Goal: Task Accomplishment & Management: Complete application form

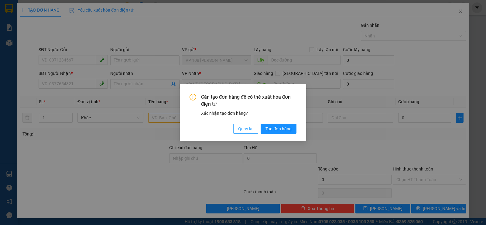
click at [247, 126] on span "Quay lại" at bounding box center [245, 128] width 15 height 7
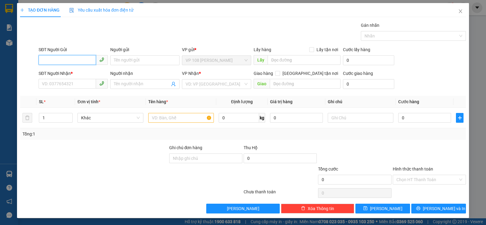
click at [64, 59] on input "SĐT Người Gửi" at bounding box center [67, 60] width 57 height 10
click at [293, 81] on input "text" at bounding box center [305, 84] width 71 height 10
click at [185, 114] on input "text" at bounding box center [181, 118] width 66 height 10
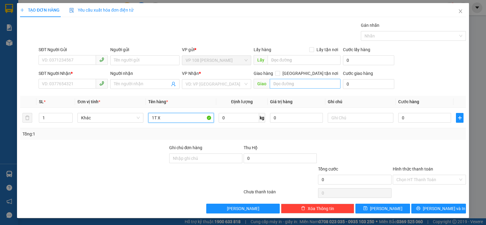
type input "1T X"
click at [294, 86] on input "text" at bounding box center [305, 84] width 71 height 10
click at [76, 84] on input "SĐT Người Nhận *" at bounding box center [67, 84] width 57 height 10
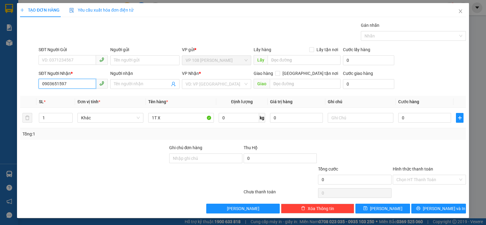
type input "0903651597"
click at [288, 78] on div "Giao hàng [GEOGRAPHIC_DATA] tận nơi" at bounding box center [297, 74] width 87 height 9
click at [292, 83] on input "text" at bounding box center [305, 84] width 71 height 10
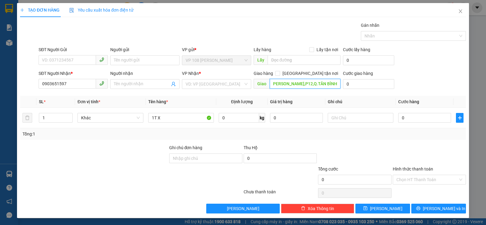
scroll to position [0, 22]
type input "33 [PERSON_NAME],P12,Q.TÂN BÌNH"
click at [148, 86] on input "Người nhận" at bounding box center [142, 84] width 56 height 7
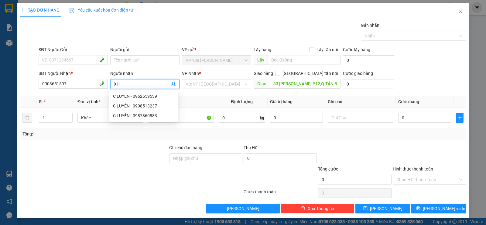
type input "X"
type input "CHỊ TRÂM"
click at [231, 83] on input "search" at bounding box center [215, 83] width 58 height 9
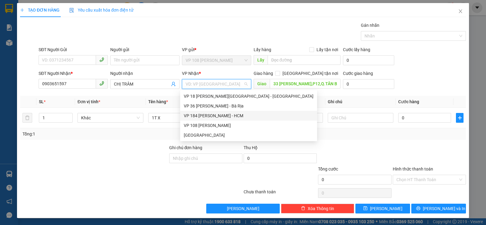
click at [219, 115] on div "VP 184 [PERSON_NAME] - HCM" at bounding box center [249, 115] width 130 height 7
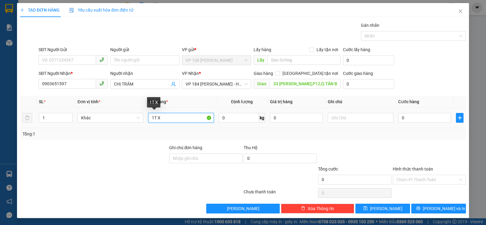
click at [178, 119] on input "1T X" at bounding box center [181, 118] width 66 height 10
type input "1T XỐP VÀNG"
click at [436, 117] on input "0" at bounding box center [425, 118] width 53 height 10
type input "3"
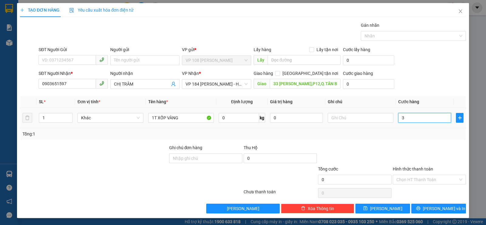
type input "3"
type input "30"
type input "300"
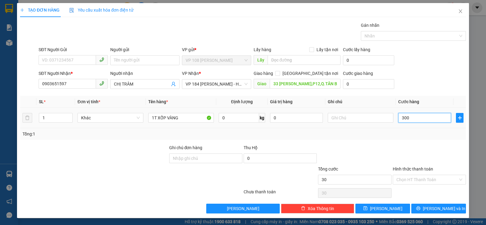
type input "300"
type input "3.000"
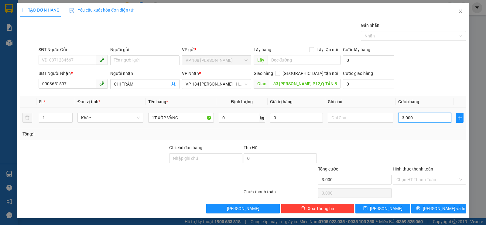
type input "30.000"
drag, startPoint x: 405, startPoint y: 181, endPoint x: 404, endPoint y: 184, distance: 3.8
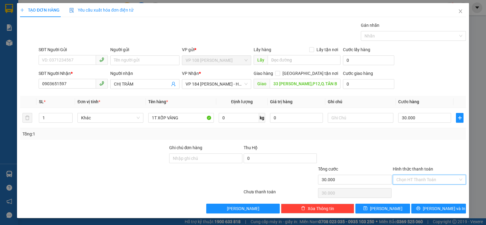
click at [405, 181] on input "Hình thức thanh toán" at bounding box center [428, 179] width 62 height 9
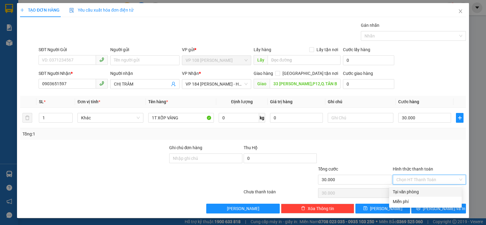
click at [404, 190] on div "Tại văn phòng" at bounding box center [425, 191] width 65 height 7
type input "0"
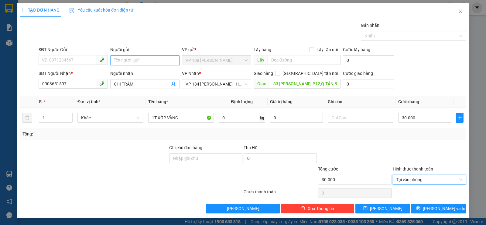
click at [127, 60] on input "Người gửi" at bounding box center [144, 60] width 69 height 10
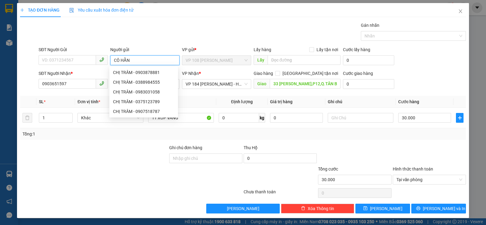
type input "CÔ HẰNG"
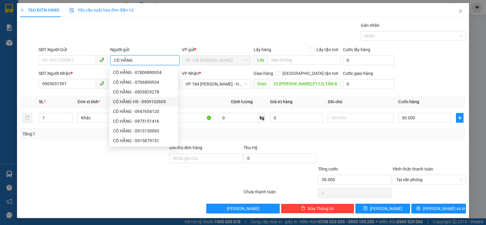
click at [142, 97] on div "CÔ HẰNG HX - 0909103605" at bounding box center [143, 102] width 69 height 10
type input "0909103605"
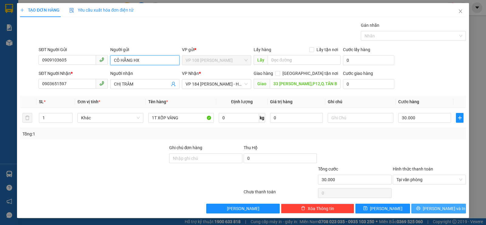
type input "CÔ HẰNG HX"
click at [443, 206] on span "[PERSON_NAME] và In" at bounding box center [444, 208] width 43 height 7
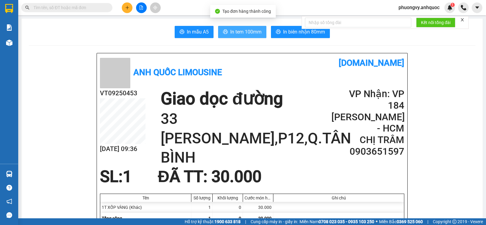
click at [240, 34] on span "In tem 100mm" at bounding box center [245, 32] width 31 height 8
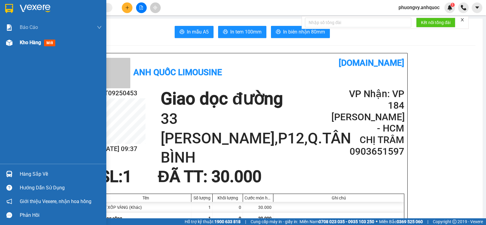
click at [39, 45] on span "Kho hàng" at bounding box center [30, 43] width 21 height 6
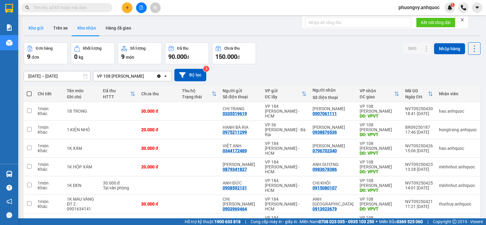
click at [39, 30] on button "Kho gửi" at bounding box center [36, 28] width 25 height 15
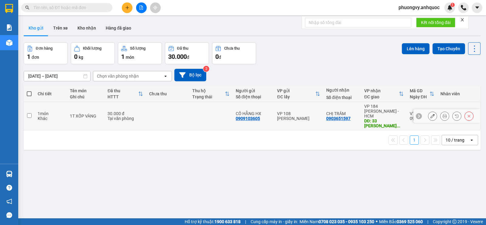
click at [105, 116] on td "30.000 đ Tại văn phòng" at bounding box center [125, 116] width 41 height 28
checkbox input "true"
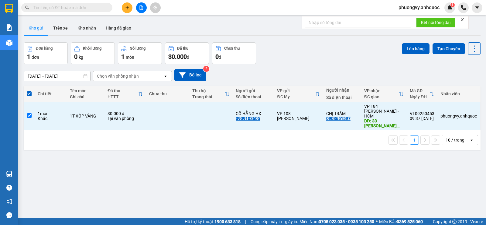
click at [409, 42] on div "ver 1.8.143 Kho gửi Trên xe Kho nhận Hàng đã giao Đơn hàng 1 đơn Khối lượng 0 k…" at bounding box center [252, 130] width 462 height 225
click at [405, 46] on button "Lên hàng" at bounding box center [416, 48] width 28 height 11
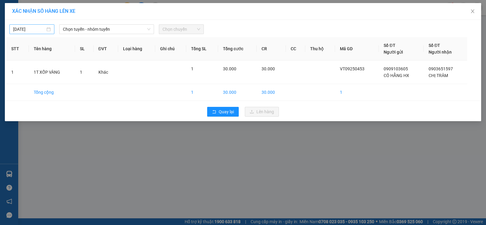
click at [43, 31] on input "[DATE]" at bounding box center [29, 29] width 32 height 7
type input "[DATE]"
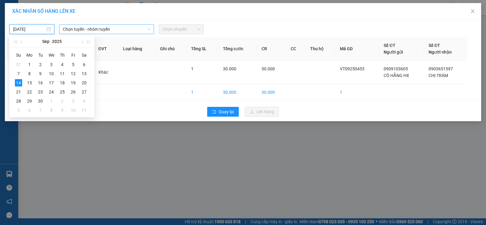
click at [95, 29] on span "Chọn tuyến - nhóm tuyến" at bounding box center [107, 29] width 88 height 9
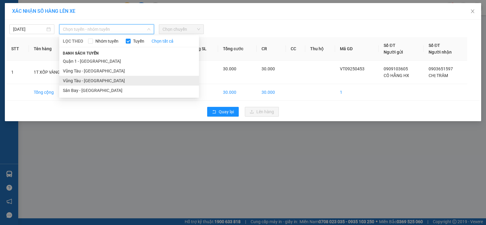
click at [108, 78] on li "Vũng Tàu - [GEOGRAPHIC_DATA]" at bounding box center [129, 81] width 140 height 10
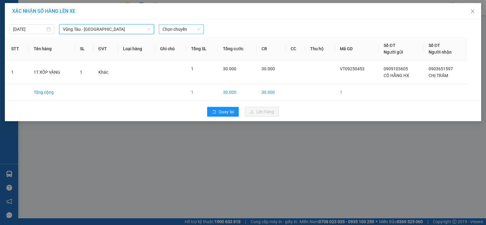
click at [178, 33] on span "Chọn chuyến" at bounding box center [182, 29] width 38 height 9
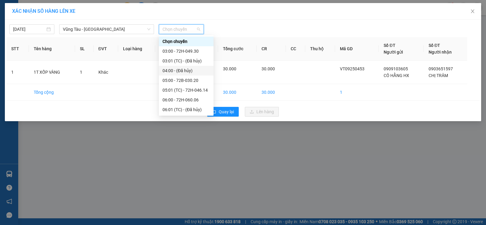
scroll to position [91, 0]
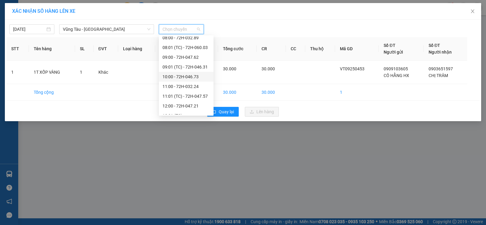
click at [191, 79] on div "10:00 - 72H-046.73" at bounding box center [186, 76] width 47 height 7
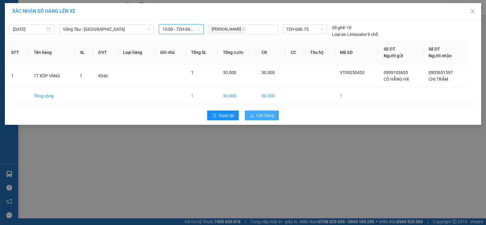
click at [259, 115] on span "Lên hàng" at bounding box center [266, 115] width 18 height 7
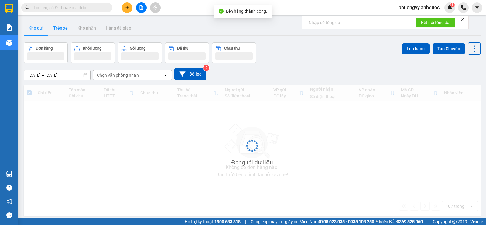
click at [64, 33] on button "Trên xe" at bounding box center [60, 28] width 24 height 15
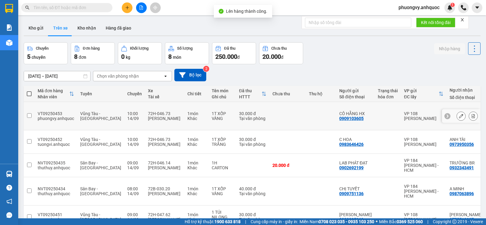
click at [472, 114] on icon at bounding box center [473, 116] width 3 height 4
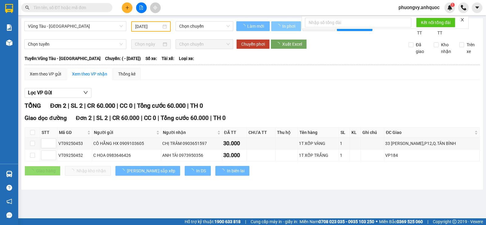
type input "[DATE]"
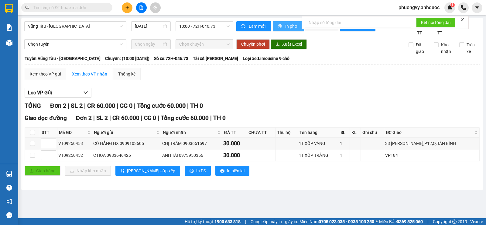
click at [290, 26] on span "In phơi" at bounding box center [292, 26] width 14 height 7
click at [289, 26] on span "In phơi" at bounding box center [292, 26] width 14 height 7
click at [128, 10] on button at bounding box center [127, 7] width 11 height 11
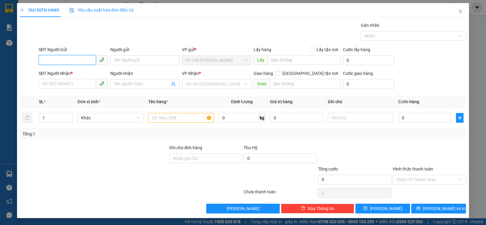
click at [78, 60] on input "SĐT Người Gửi" at bounding box center [67, 60] width 57 height 10
type input "0933224212"
click at [94, 70] on div "0933224212 - CHÚ TRƯỜNG" at bounding box center [72, 72] width 61 height 7
type input "CHÚ TRƯỜNG"
type input "0906392960"
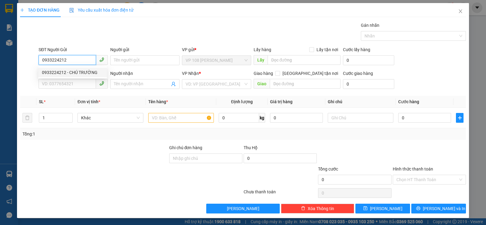
type input "CHỊ NHI"
type input "VP184"
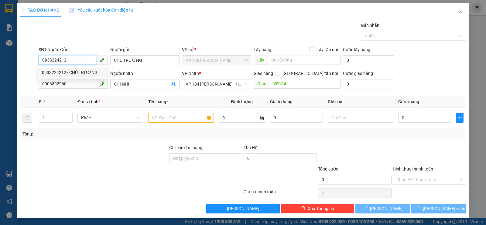
type input "50.000"
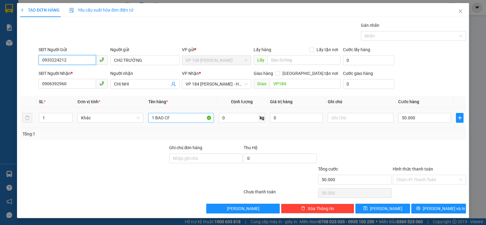
type input "0933224212"
click at [179, 120] on input "1 BAO CF" at bounding box center [181, 118] width 66 height 10
click at [421, 118] on input "50.000" at bounding box center [425, 118] width 53 height 10
click at [422, 118] on input "50.000" at bounding box center [425, 118] width 53 height 10
click at [426, 176] on input "Hình thức thanh toán" at bounding box center [428, 179] width 62 height 9
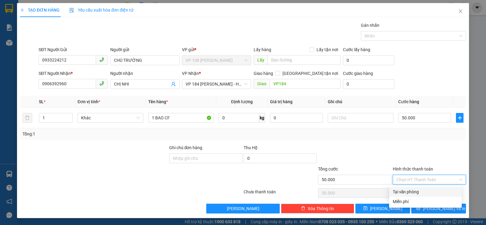
click at [419, 188] on div "Tại văn phòng" at bounding box center [425, 191] width 65 height 7
type input "0"
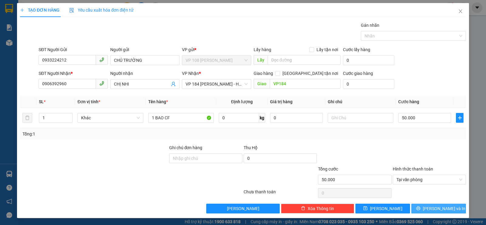
click at [420, 207] on icon "printer" at bounding box center [418, 208] width 4 height 4
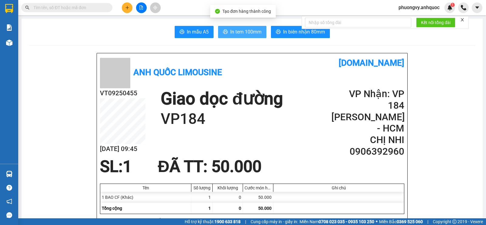
click at [228, 34] on button "In tem 100mm" at bounding box center [242, 32] width 48 height 12
click at [239, 33] on span "In tem 100mm" at bounding box center [245, 32] width 31 height 8
click at [13, 43] on div at bounding box center [9, 42] width 11 height 11
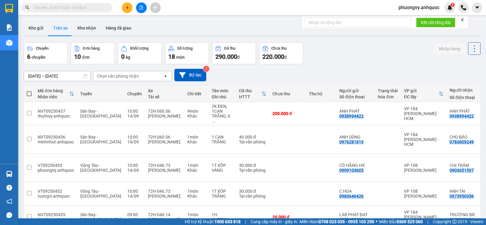
click at [59, 11] on span at bounding box center [66, 7] width 91 height 9
paste input "0906028292"
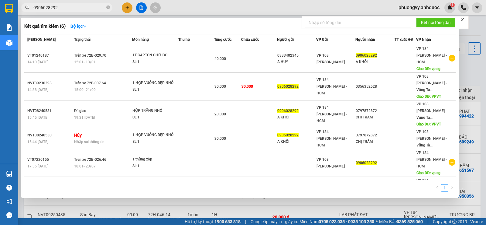
click at [77, 10] on input "0906028292" at bounding box center [69, 7] width 72 height 7
paste input "text"
type input "0906028292"
click at [70, 10] on input "0906028292" at bounding box center [69, 7] width 72 height 7
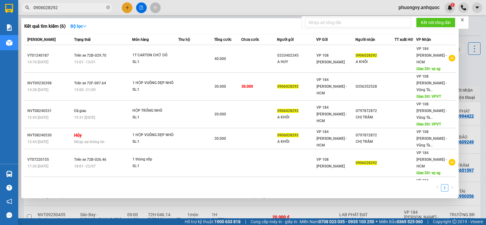
click at [70, 10] on input "0906028292" at bounding box center [69, 7] width 72 height 7
click at [180, 194] on div at bounding box center [243, 112] width 486 height 225
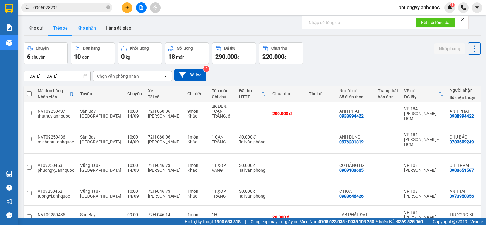
click at [88, 25] on button "Kho nhận" at bounding box center [87, 28] width 28 height 15
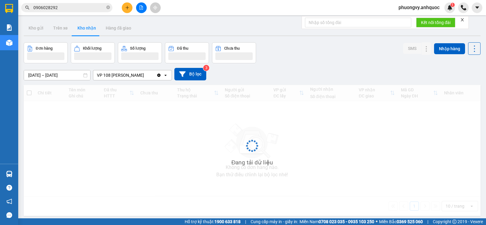
click at [88, 26] on button "Kho nhận" at bounding box center [87, 28] width 28 height 15
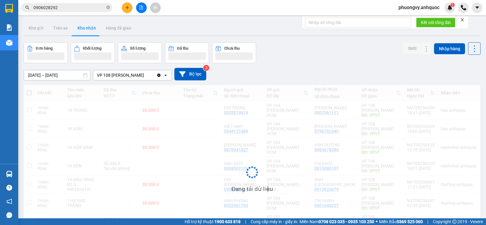
click at [88, 26] on button "Kho nhận" at bounding box center [87, 28] width 28 height 15
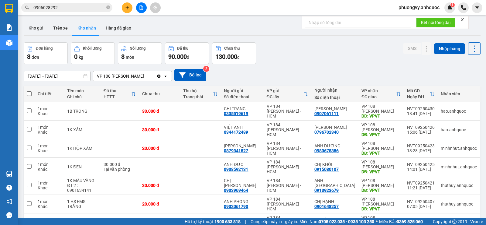
click at [61, 78] on input "[DATE] – [DATE]" at bounding box center [57, 76] width 66 height 10
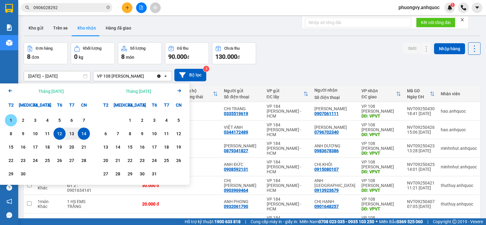
click at [14, 121] on div "1" at bounding box center [11, 119] width 9 height 7
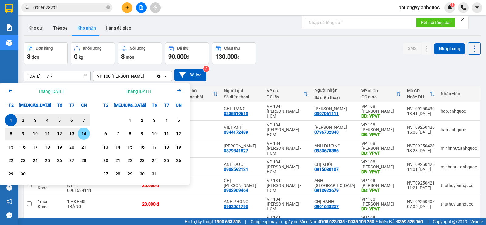
click at [80, 134] on div "14" at bounding box center [84, 133] width 9 height 7
type input "[DATE] – [DATE]"
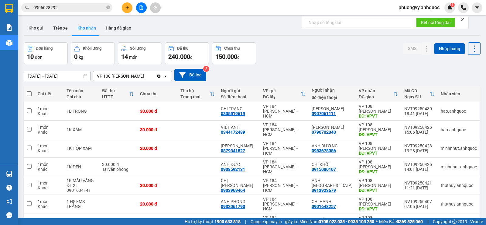
click at [73, 6] on input "0906028292" at bounding box center [69, 7] width 72 height 7
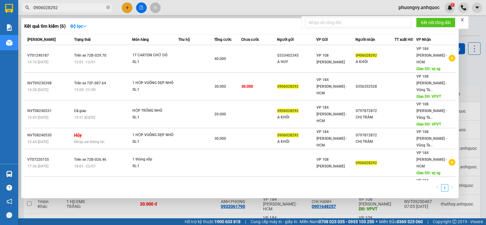
click at [71, 9] on input "0906028292" at bounding box center [69, 7] width 72 height 7
click at [70, 9] on input "0906028292" at bounding box center [69, 7] width 72 height 7
drag, startPoint x: 68, startPoint y: 5, endPoint x: 55, endPoint y: 5, distance: 13.4
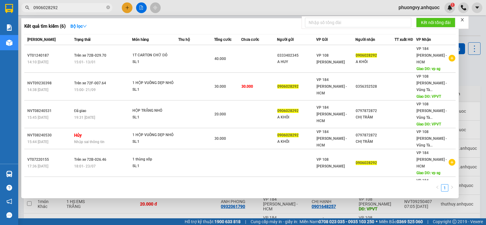
click at [55, 5] on input "0906028292" at bounding box center [69, 7] width 72 height 7
click at [210, 194] on div at bounding box center [243, 112] width 486 height 225
